Goal: Task Accomplishment & Management: Manage account settings

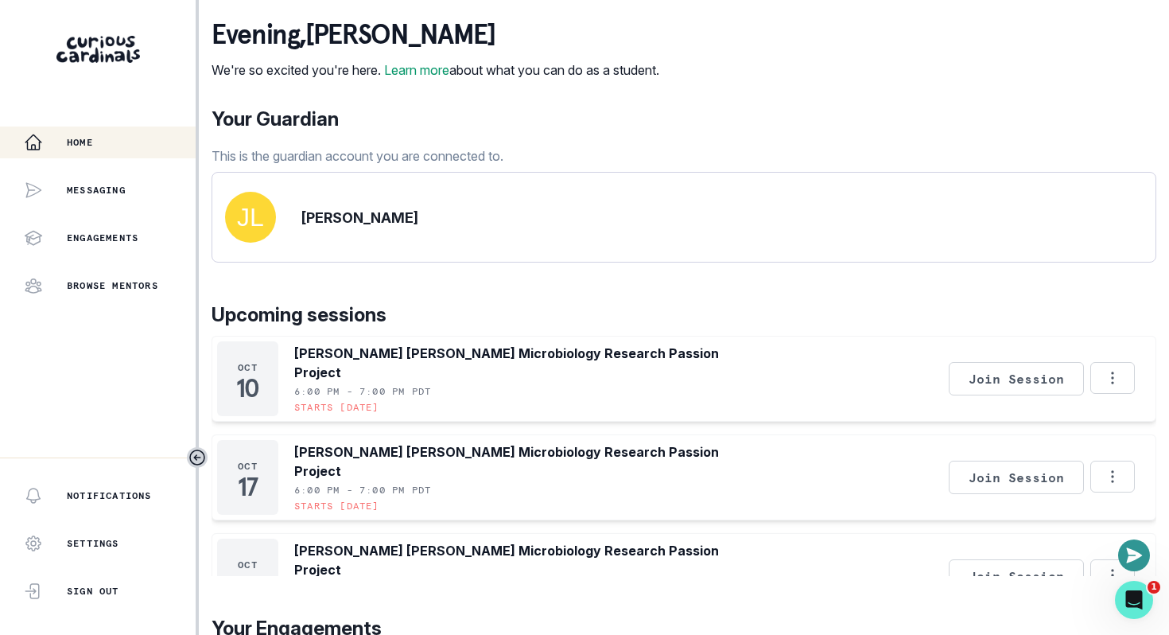
click at [778, 124] on div "Your Guardian This is the guardian account you are connected to." at bounding box center [684, 135] width 945 height 60
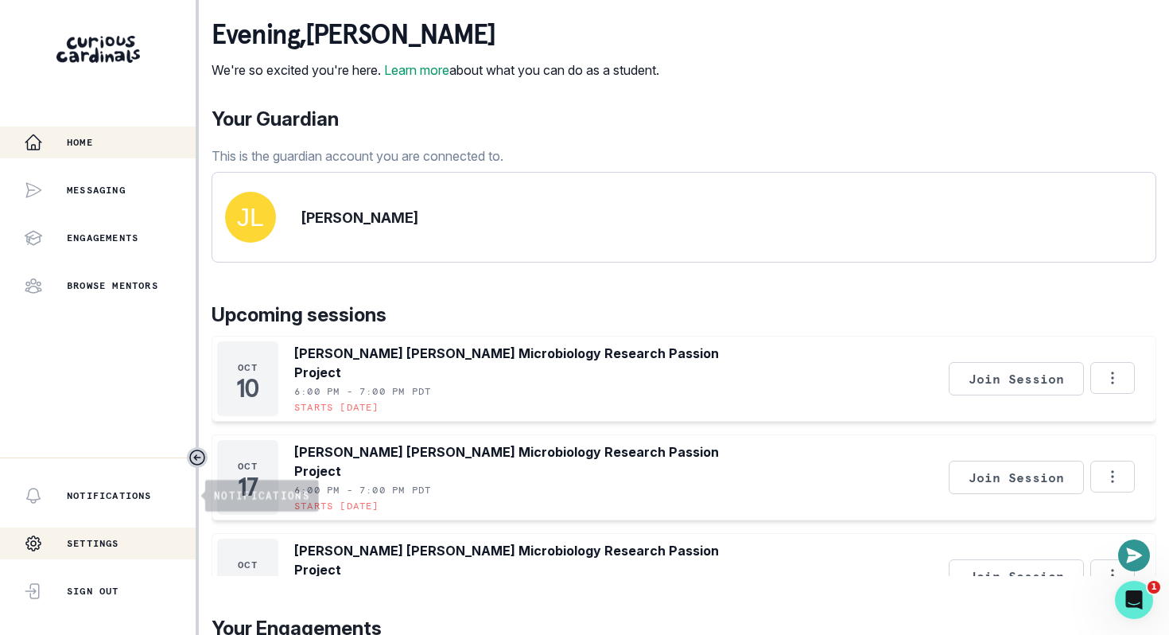
click at [91, 548] on p "Settings" at bounding box center [93, 543] width 53 height 13
select select "8th Grade"
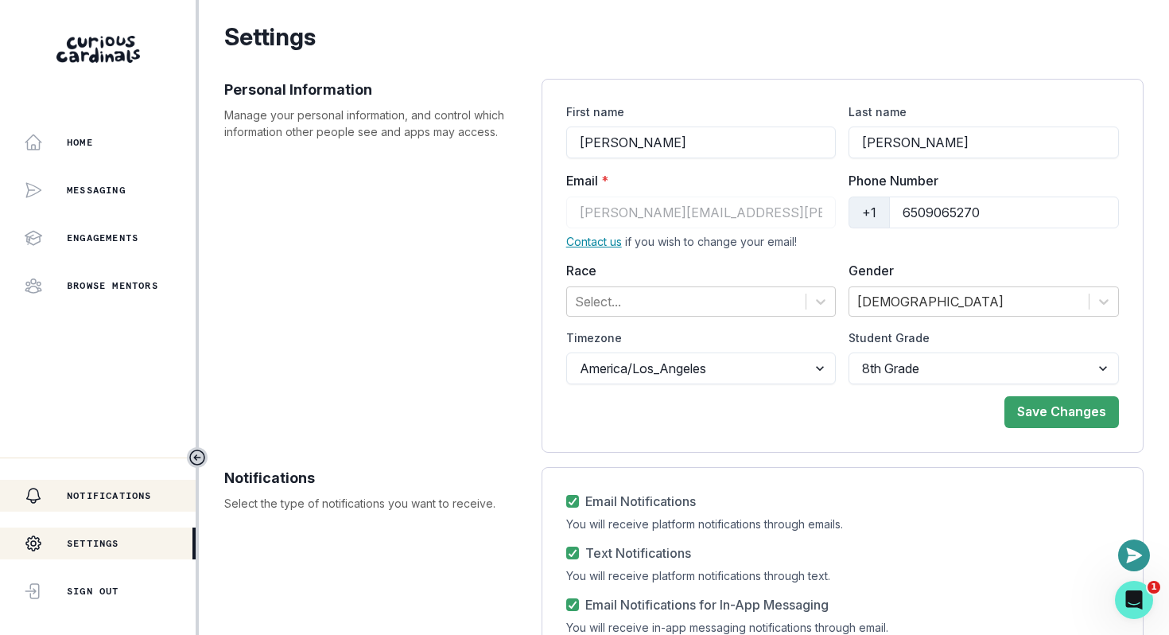
click at [103, 504] on div "Notifications" at bounding box center [110, 495] width 172 height 19
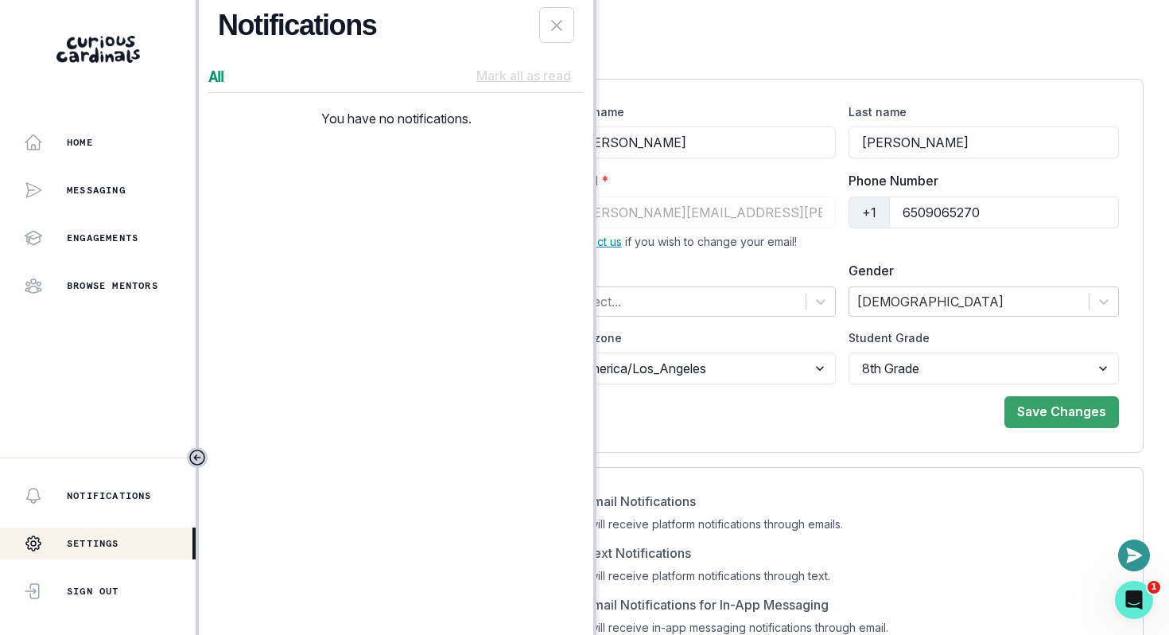
click at [815, 483] on div "Email Notifications You will receive platform notifications through emails. Tex…" at bounding box center [843, 610] width 602 height 287
click at [547, 25] on button "Close Notifications Panel" at bounding box center [556, 25] width 35 height 36
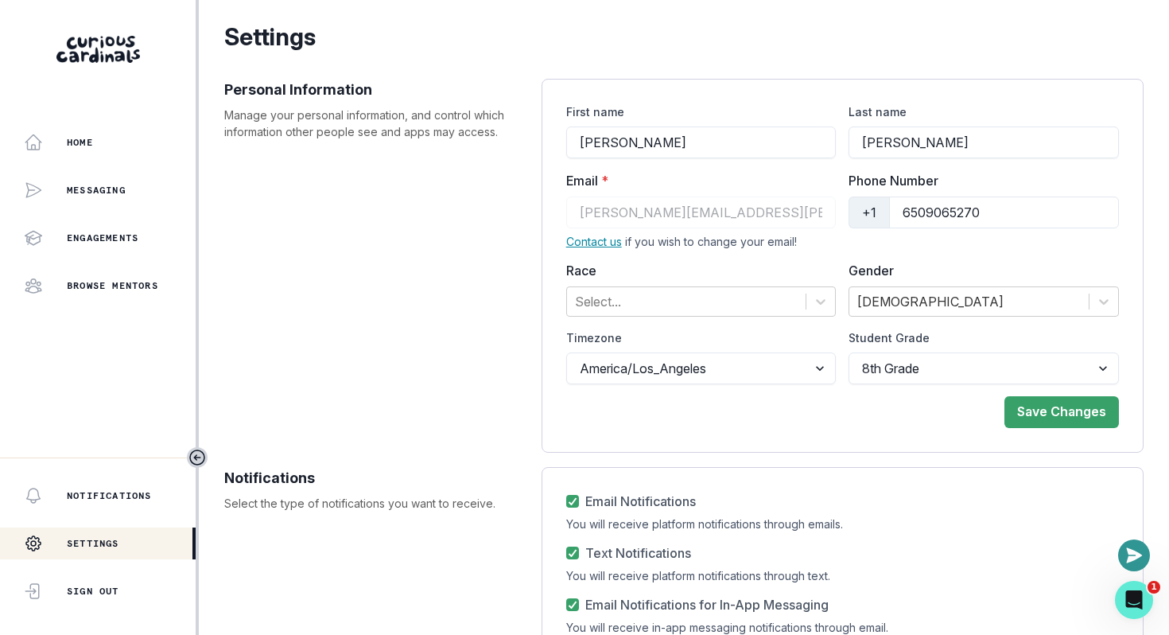
click at [570, 492] on label "Email Notifications" at bounding box center [631, 501] width 130 height 19
click at [566, 501] on input "Email Notifications" at bounding box center [566, 501] width 1 height 1
checkbox input "false"
click at [576, 552] on icon at bounding box center [573, 553] width 10 height 8
click at [566, 553] on input "Text Notifications" at bounding box center [566, 553] width 1 height 1
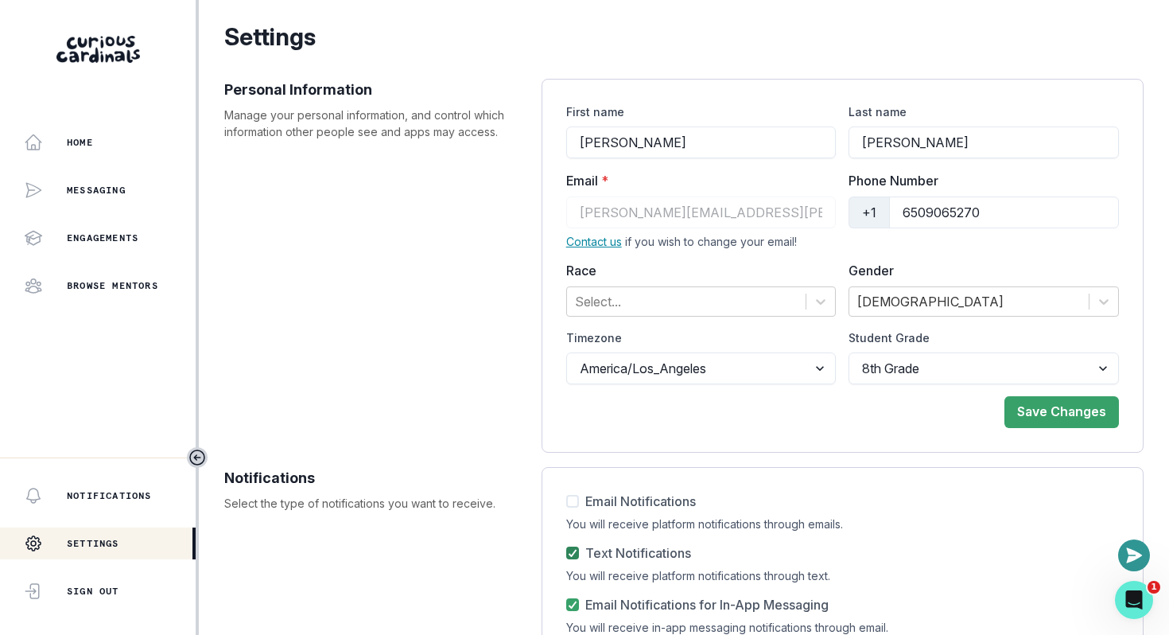
checkbox input "false"
click at [862, 539] on form "Email Notifications You will receive platform notifications through emails. Tex…" at bounding box center [842, 611] width 553 height 238
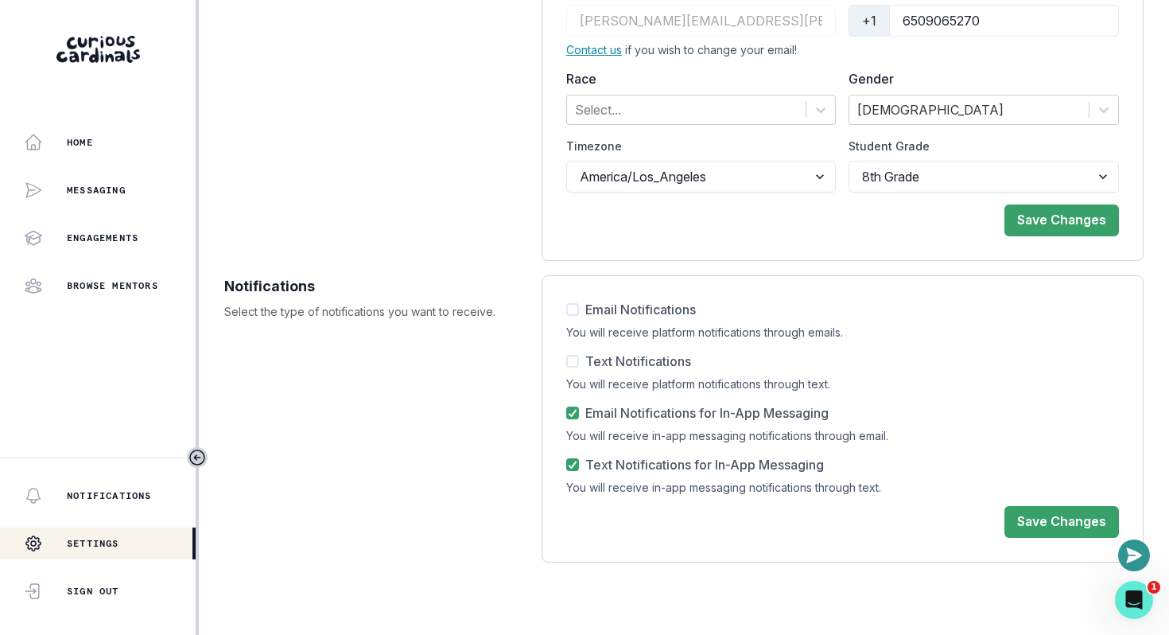
scroll to position [215, 0]
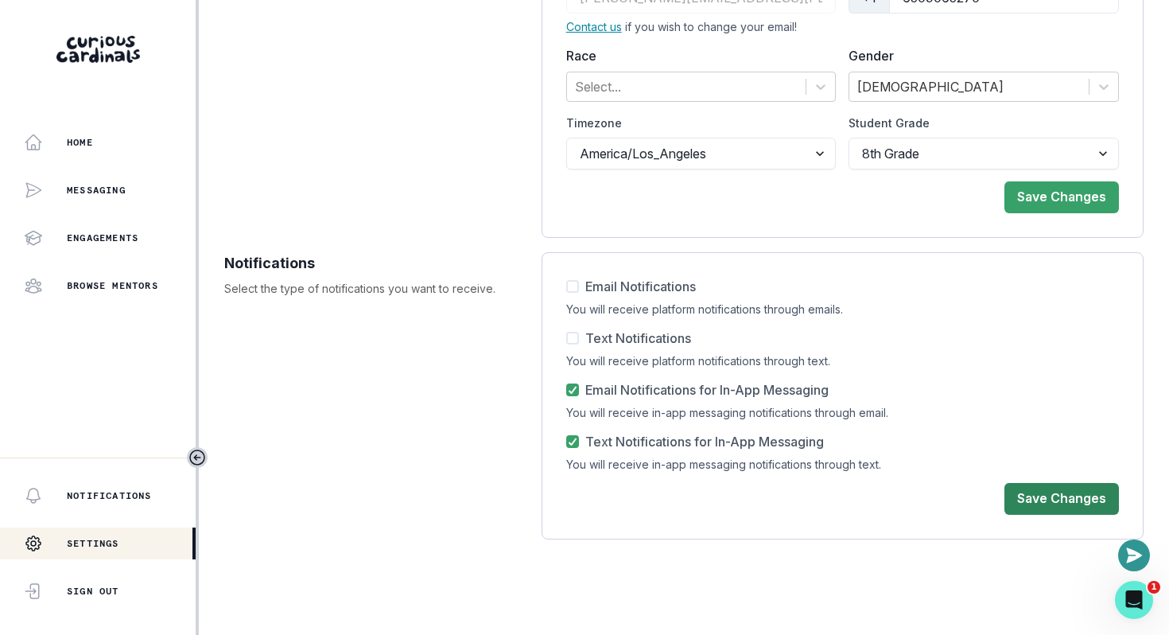
click at [1058, 499] on button "Save Changes" at bounding box center [1062, 499] width 115 height 32
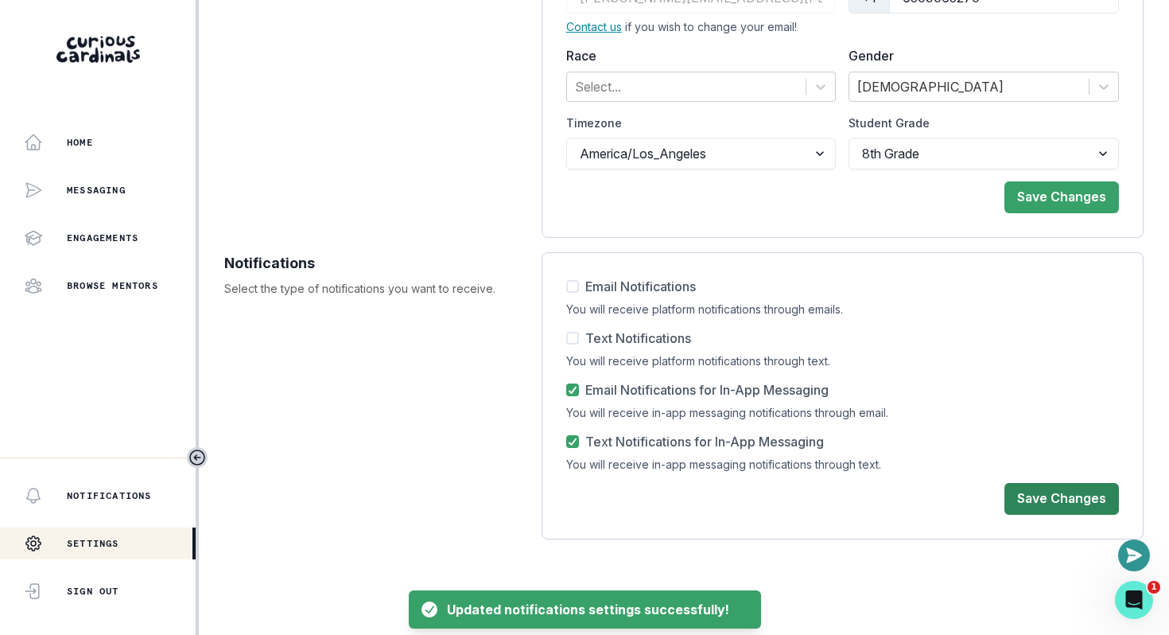
click at [1077, 492] on button "Save Changes" at bounding box center [1062, 499] width 115 height 32
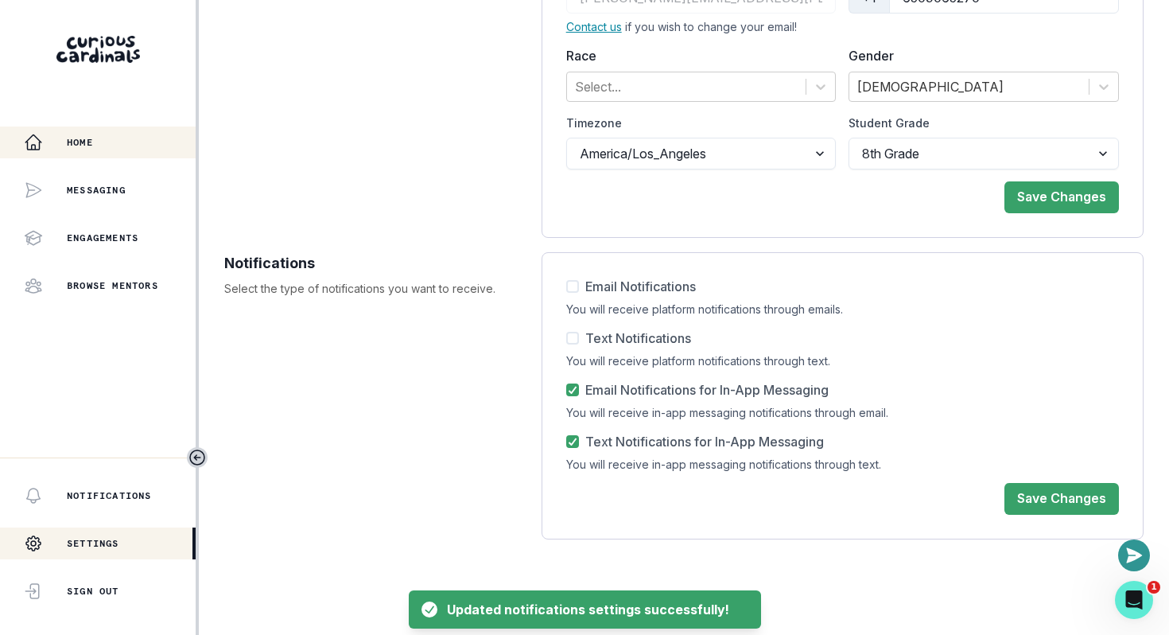
click at [93, 147] on div "Home" at bounding box center [110, 142] width 172 height 19
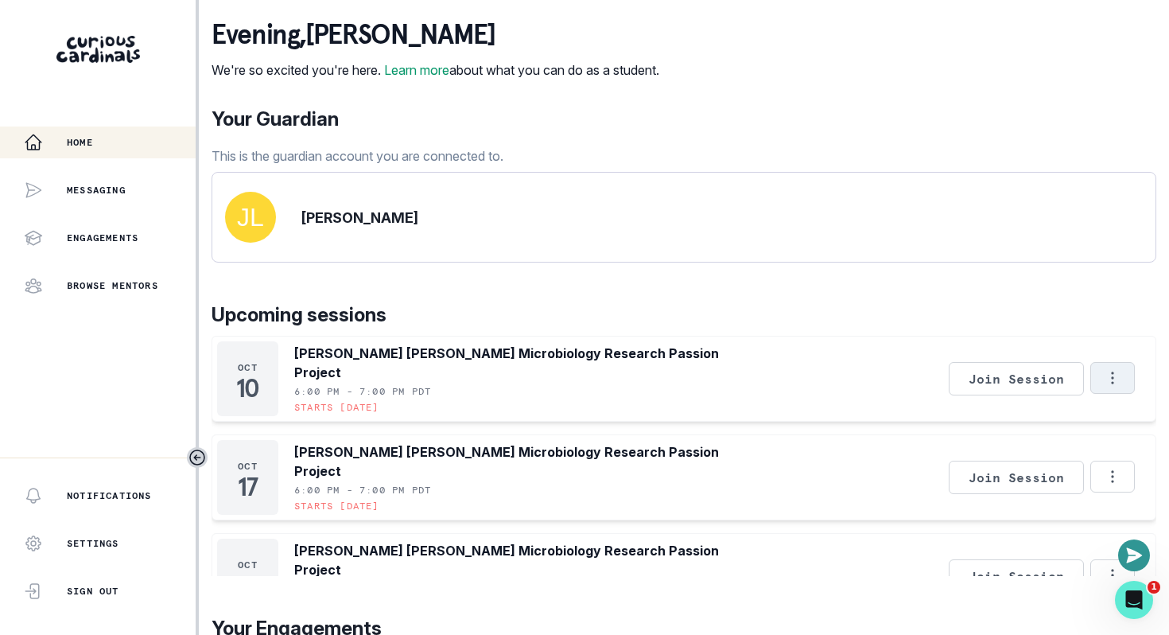
click at [1111, 387] on icon "Options" at bounding box center [1113, 378] width 18 height 18
click at [1035, 446] on button "Cancel Session" at bounding box center [1046, 440] width 177 height 29
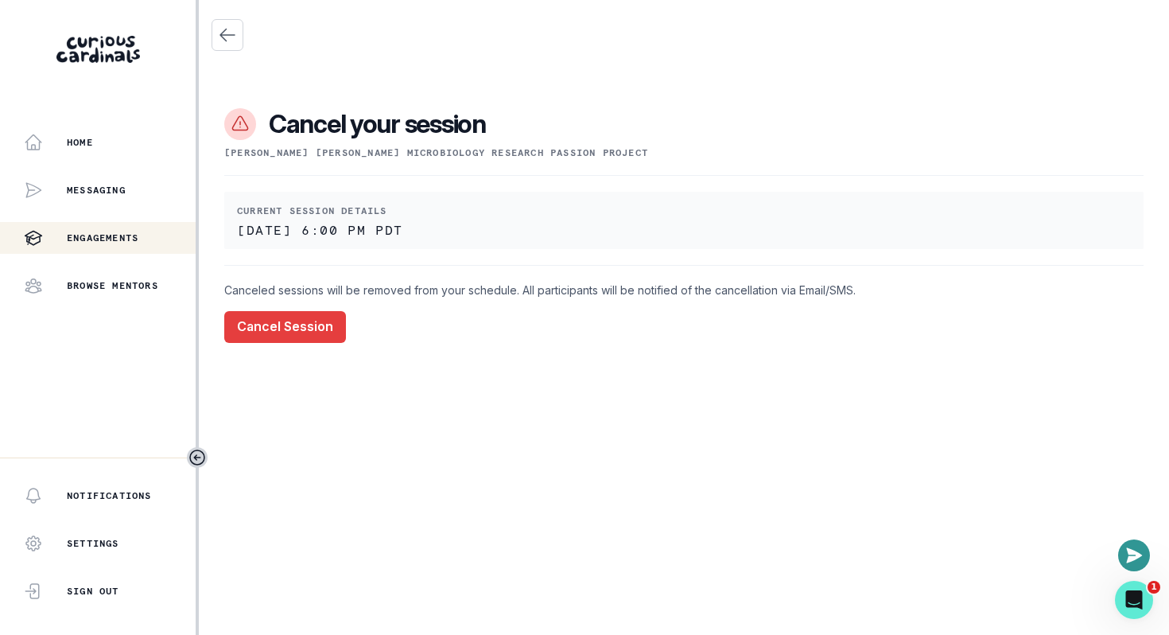
click at [299, 344] on div "Cancel your session [PERSON_NAME] [PERSON_NAME] Microbiology Research Passion P…" at bounding box center [684, 187] width 945 height 375
click at [300, 334] on button "Cancel Session" at bounding box center [285, 327] width 122 height 32
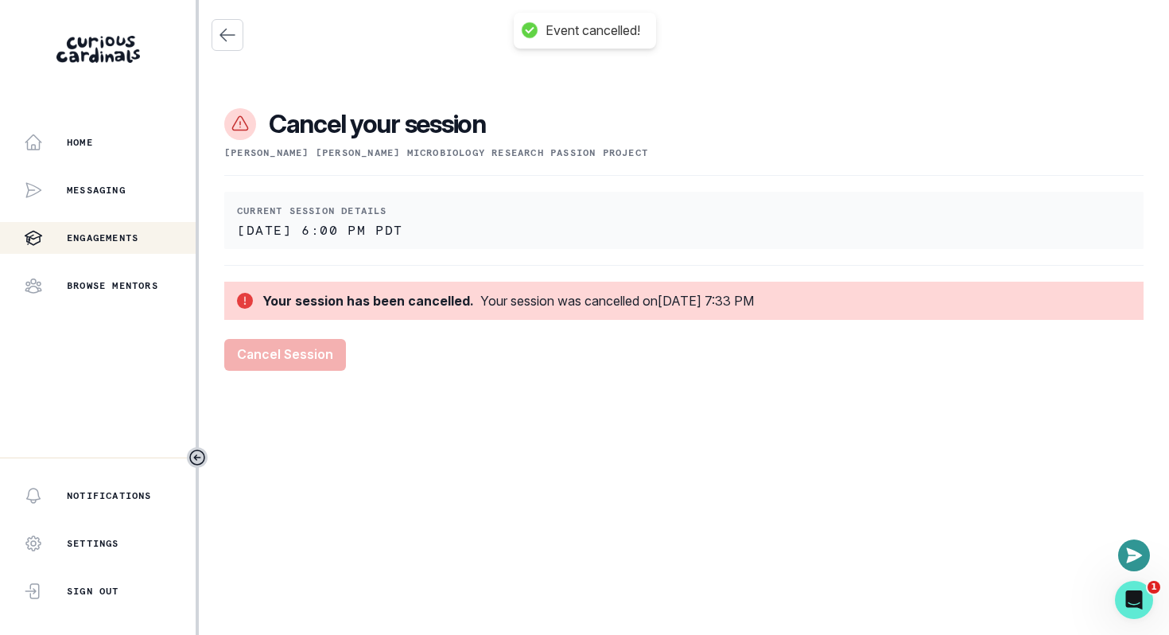
click at [119, 239] on p "Engagements" at bounding box center [103, 237] width 72 height 13
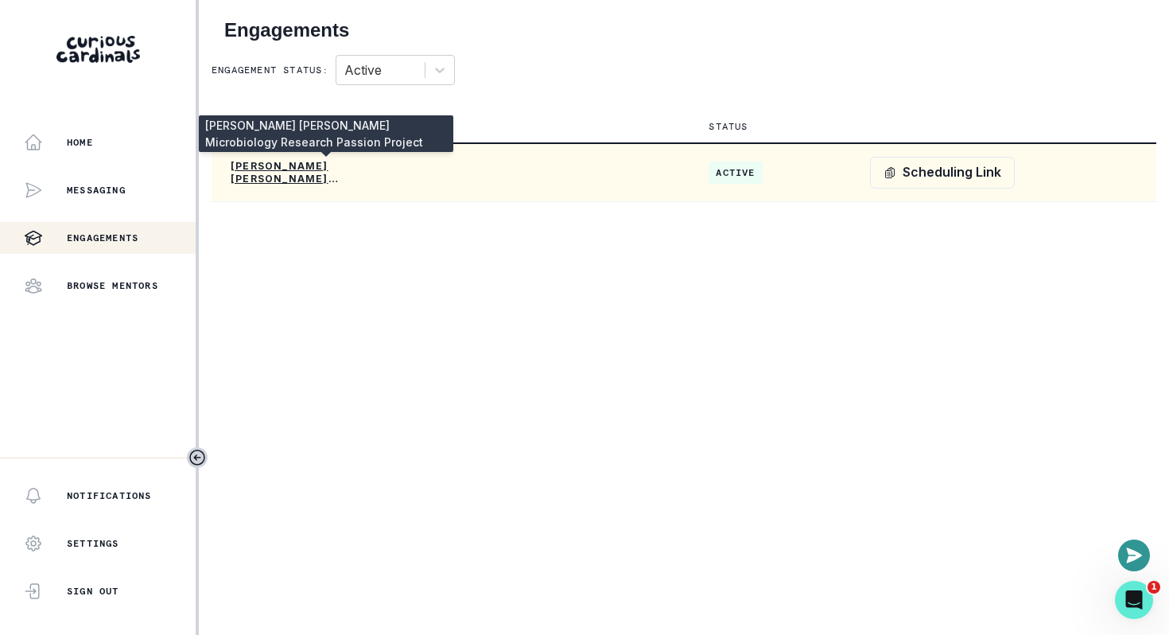
click at [332, 165] on p "[PERSON_NAME] [PERSON_NAME] Microbiology Research Passion Project" at bounding box center [326, 172] width 191 height 25
